Goal: Navigation & Orientation: Find specific page/section

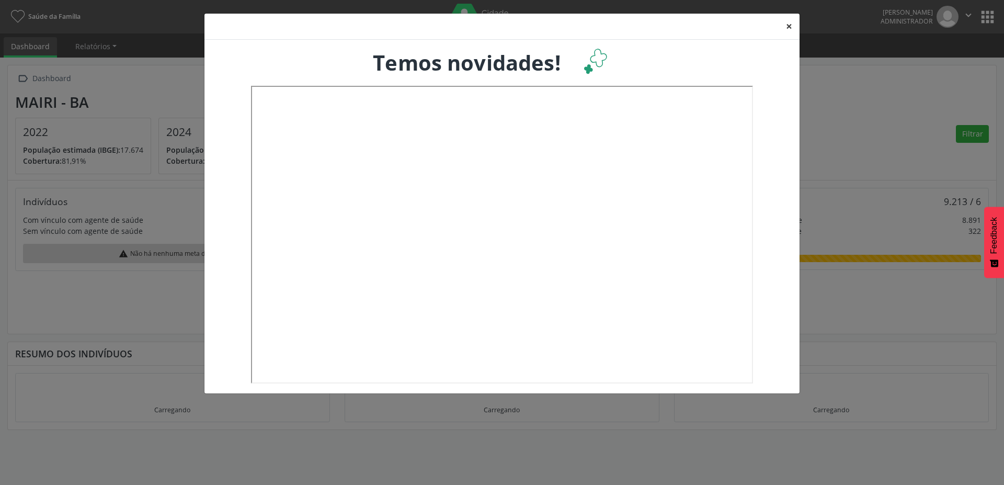
drag, startPoint x: 790, startPoint y: 28, endPoint x: 842, endPoint y: 19, distance: 51.9
click at [790, 28] on button "×" at bounding box center [789, 27] width 21 height 26
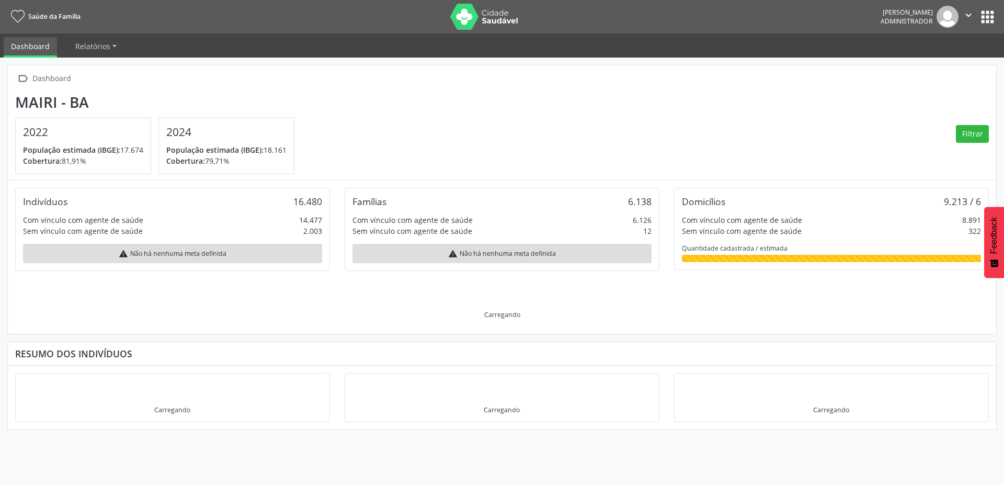
click at [987, 14] on button "apps" at bounding box center [988, 17] width 18 height 18
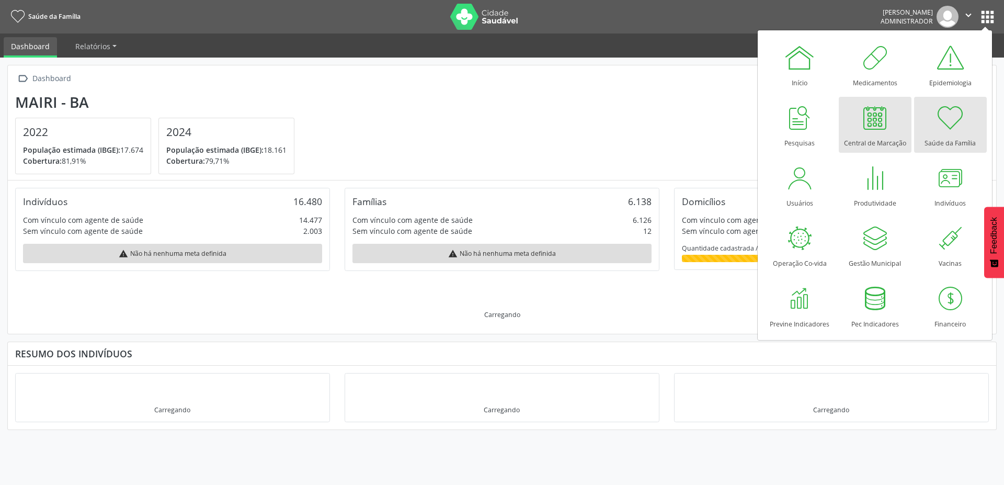
click at [864, 119] on div at bounding box center [874, 117] width 31 height 31
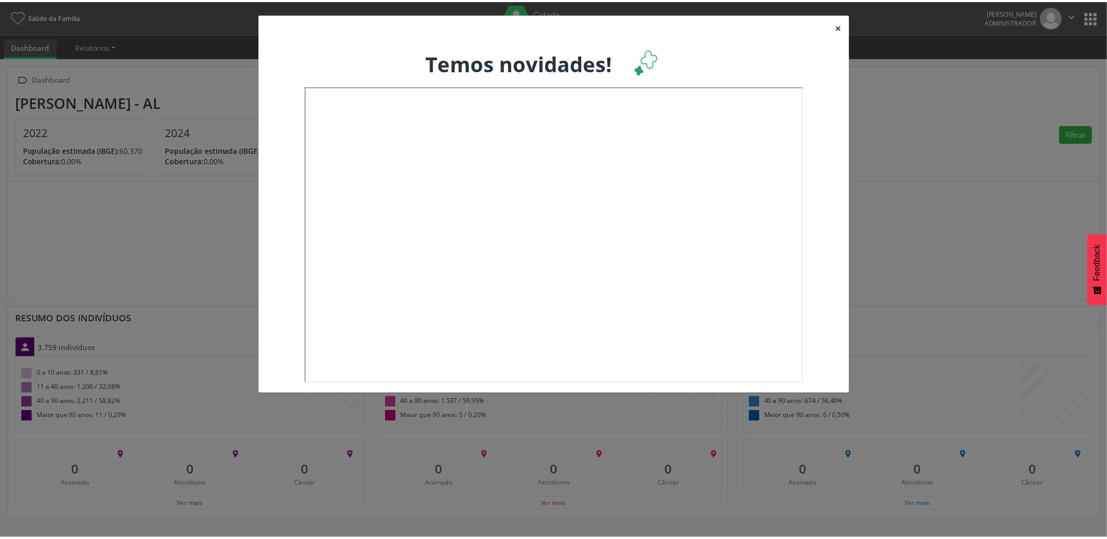
scroll to position [174, 367]
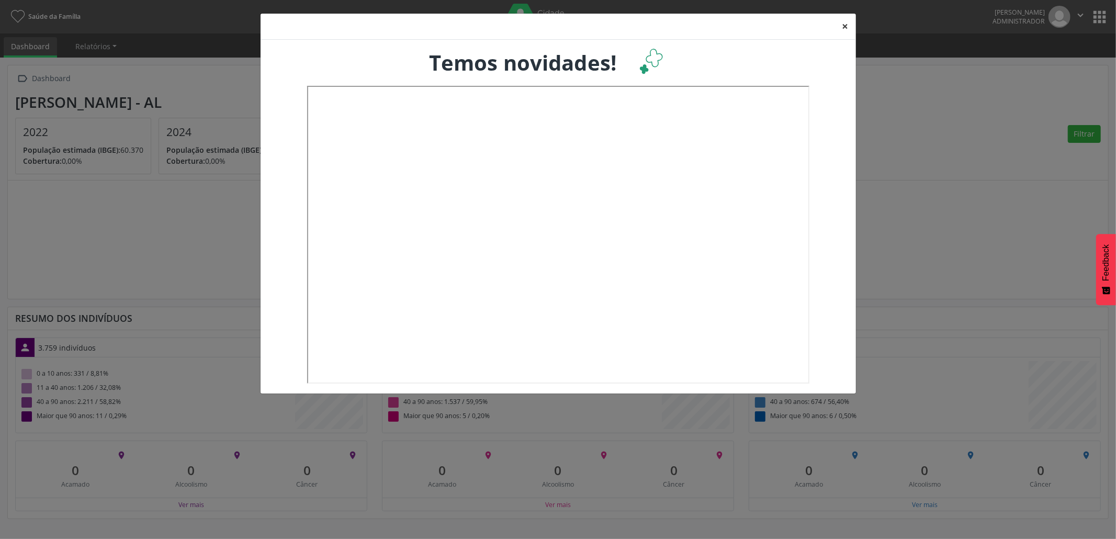
drag, startPoint x: 845, startPoint y: 25, endPoint x: 891, endPoint y: 20, distance: 45.8
click at [845, 25] on button "×" at bounding box center [845, 27] width 21 height 26
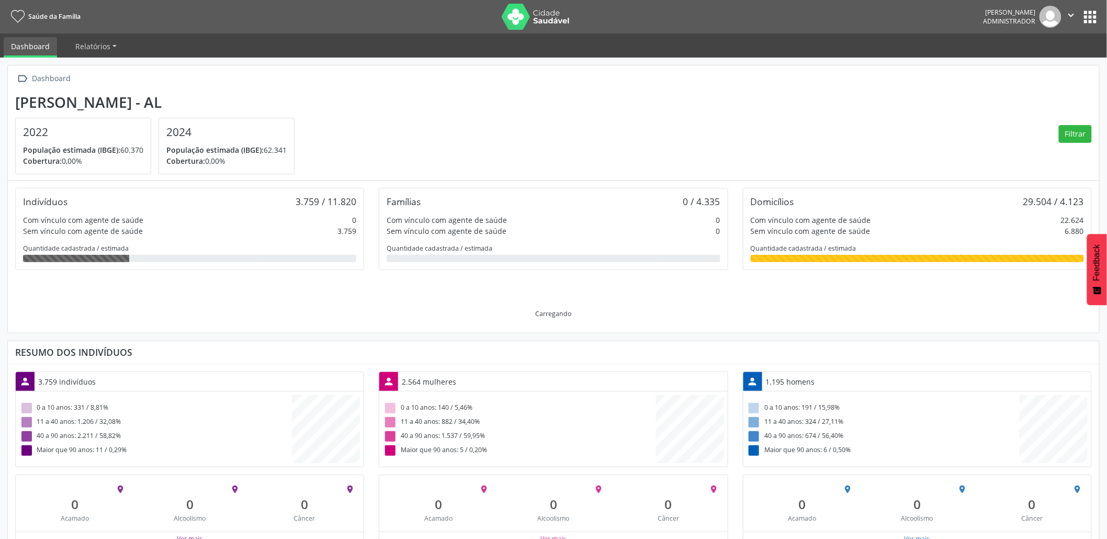
scroll to position [0, 0]
click at [1087, 16] on button "apps" at bounding box center [1090, 17] width 18 height 18
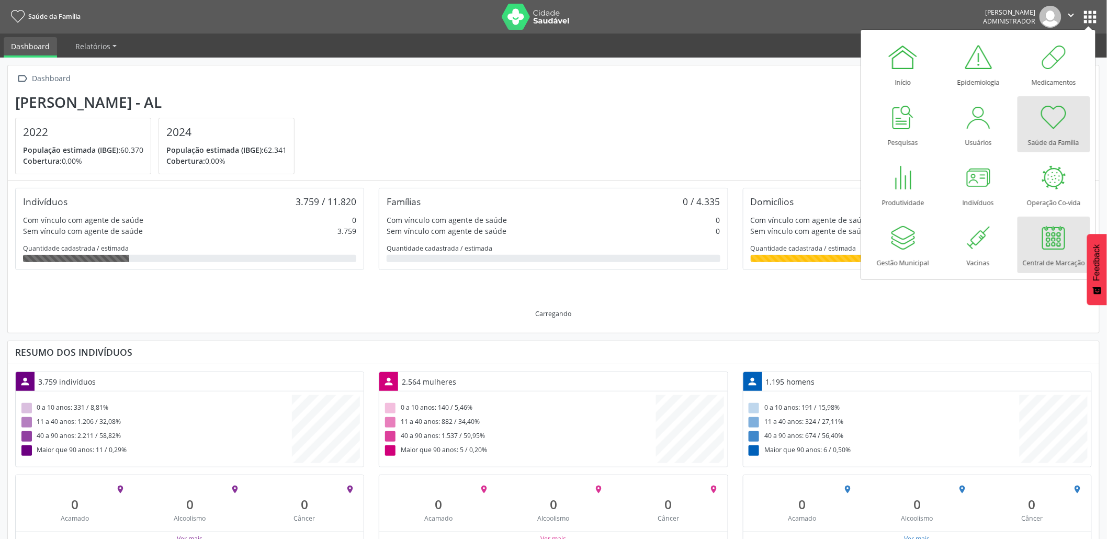
click at [1038, 252] on div at bounding box center [1053, 237] width 31 height 31
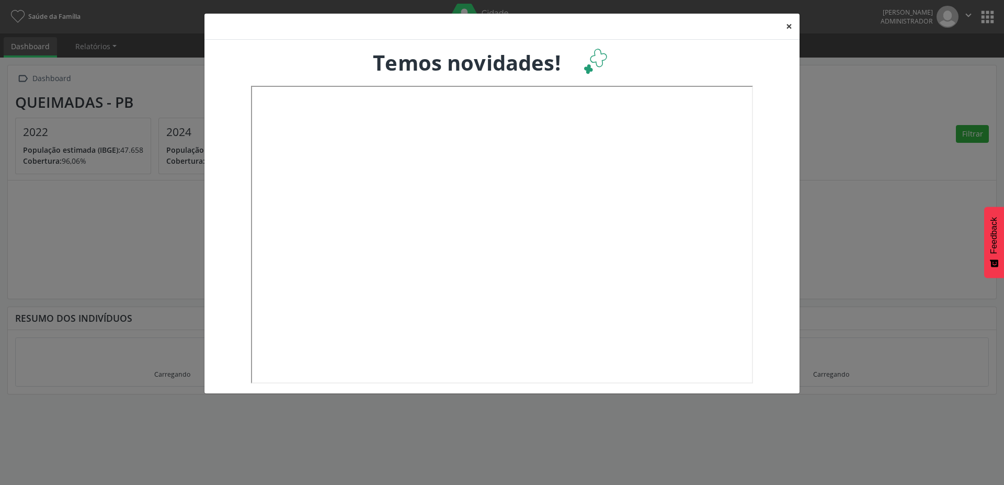
drag, startPoint x: 791, startPoint y: 24, endPoint x: 928, endPoint y: 11, distance: 137.6
click at [791, 23] on button "×" at bounding box center [789, 27] width 21 height 26
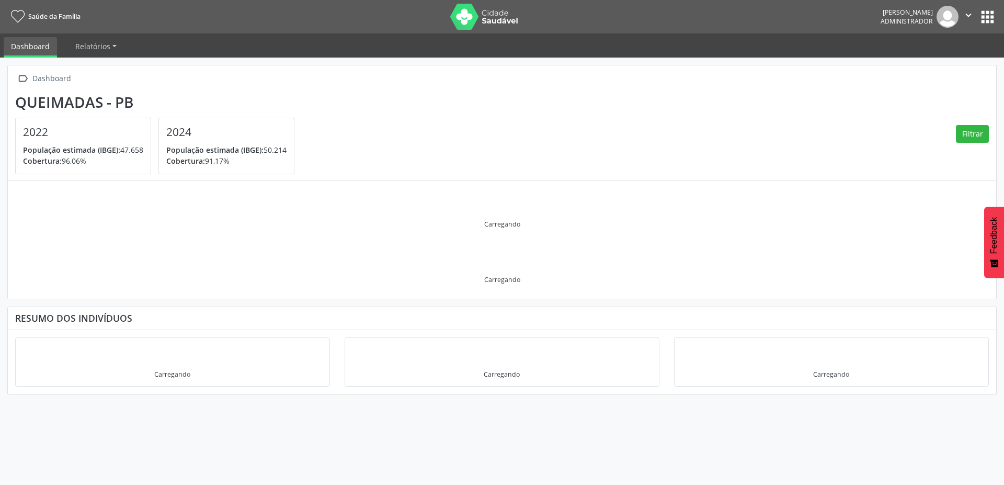
click at [993, 14] on button "apps" at bounding box center [988, 17] width 18 height 18
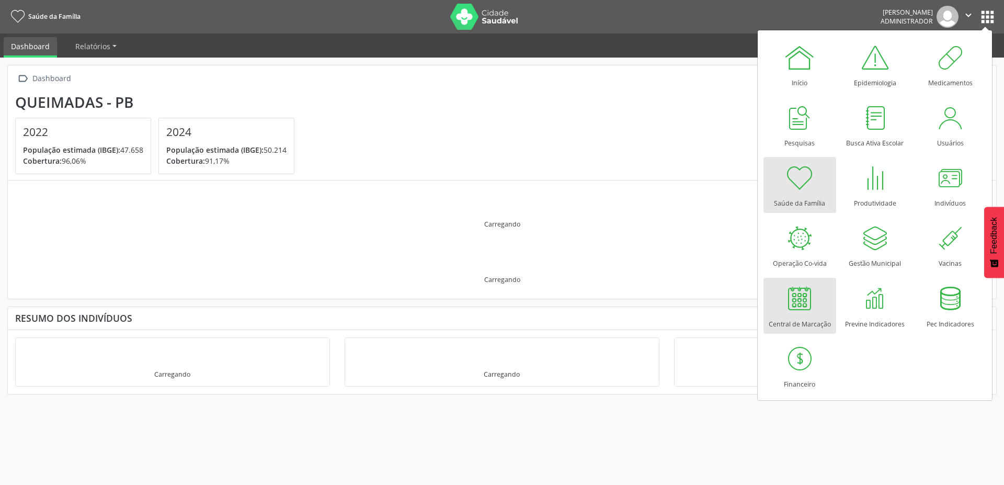
click at [823, 308] on link "Central de Marcação" at bounding box center [800, 306] width 73 height 56
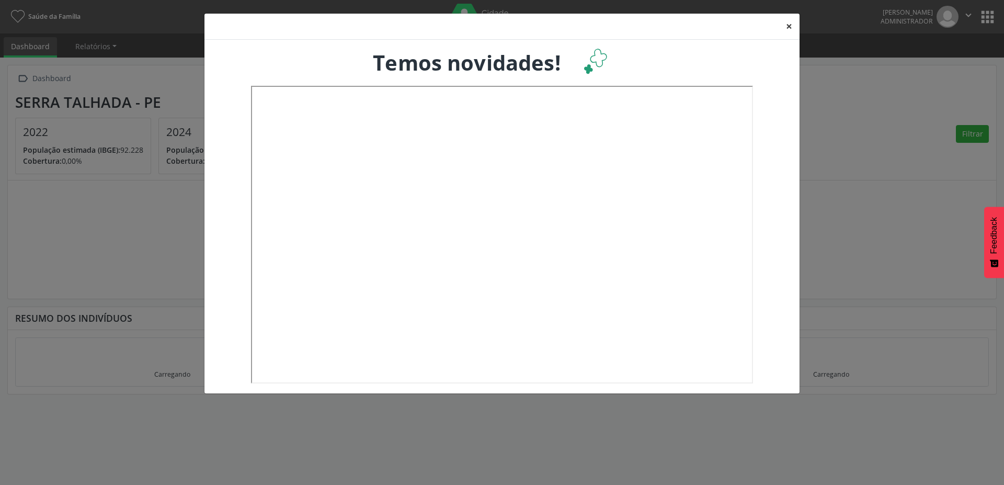
click at [785, 27] on button "×" at bounding box center [789, 27] width 21 height 26
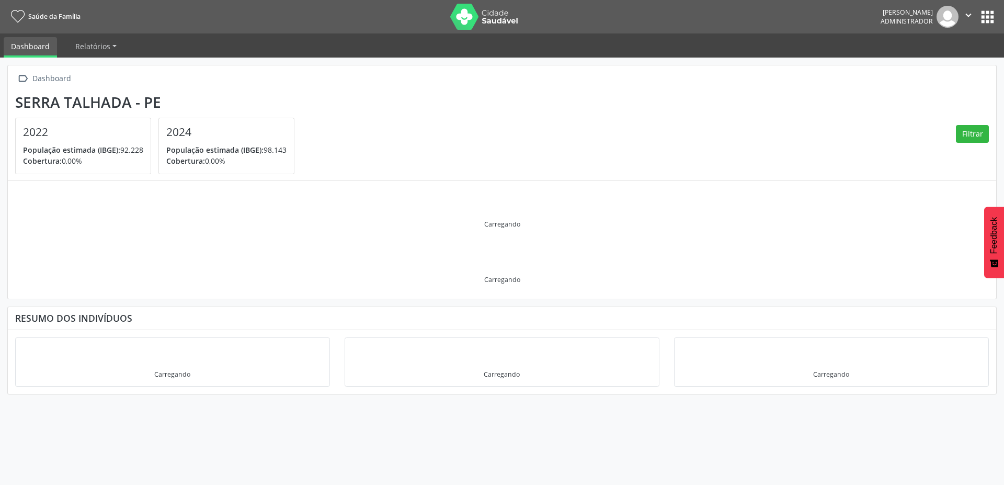
click at [992, 14] on button "apps" at bounding box center [988, 17] width 18 height 18
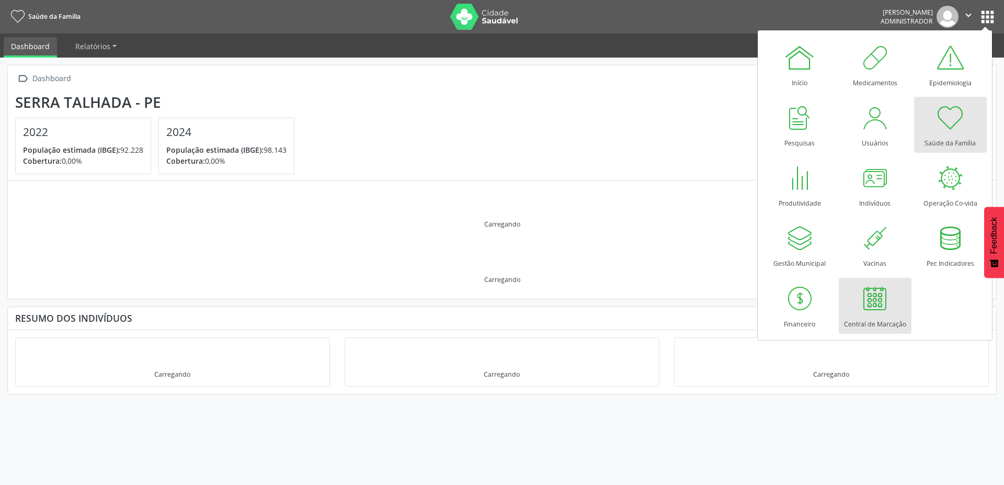
click at [880, 301] on div at bounding box center [874, 298] width 31 height 31
